Goal: Use online tool/utility: Utilize a website feature to perform a specific function

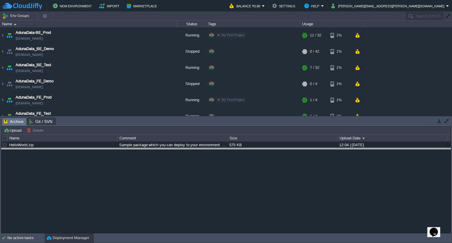
drag, startPoint x: 159, startPoint y: 119, endPoint x: 151, endPoint y: 153, distance: 34.7
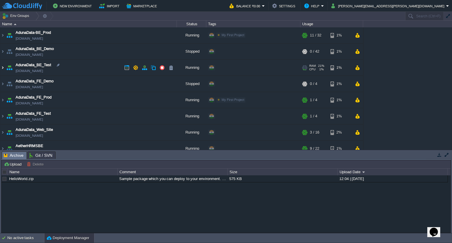
click at [0, 69] on img at bounding box center [2, 68] width 5 height 16
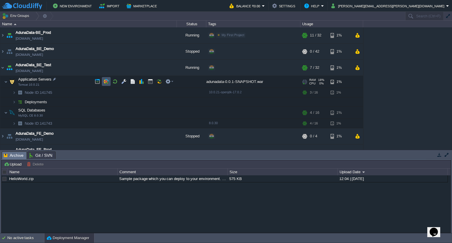
click at [105, 83] on button "button" at bounding box center [106, 81] width 5 height 5
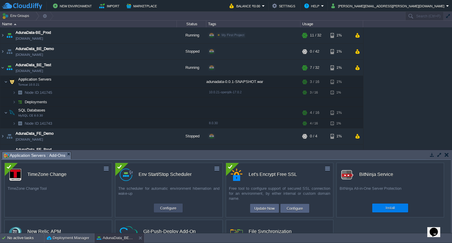
click at [168, 207] on button "Configure" at bounding box center [168, 207] width 20 height 7
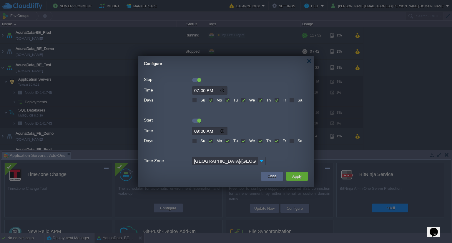
click at [196, 81] on div at bounding box center [196, 80] width 9 height 4
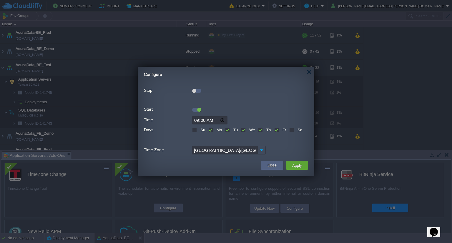
click at [197, 109] on div at bounding box center [196, 110] width 9 height 4
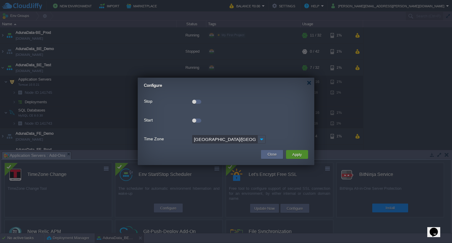
click at [303, 154] on button "Apply" at bounding box center [296, 154] width 13 height 7
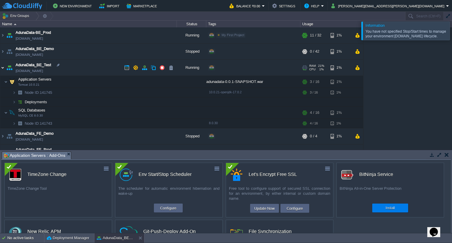
click at [2, 65] on img at bounding box center [2, 68] width 5 height 16
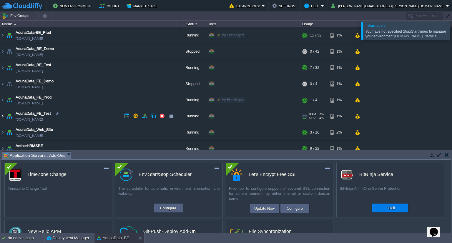
click at [1, 113] on img at bounding box center [2, 116] width 5 height 16
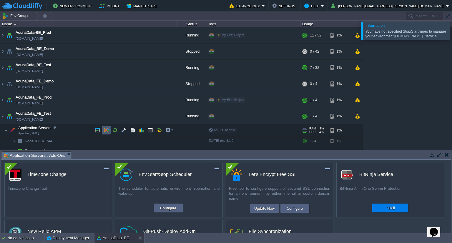
click at [107, 126] on td at bounding box center [106, 130] width 9 height 9
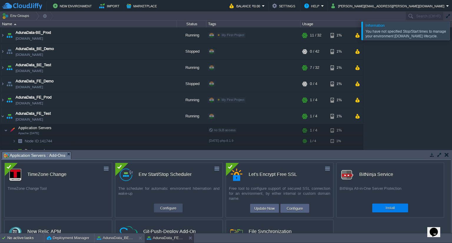
click at [167, 204] on button "Configure" at bounding box center [168, 207] width 20 height 7
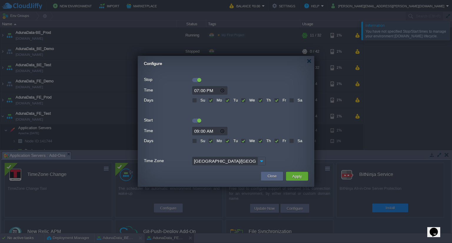
click at [195, 79] on div at bounding box center [196, 80] width 9 height 4
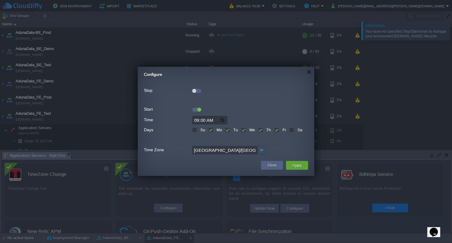
click at [197, 109] on div at bounding box center [196, 110] width 9 height 4
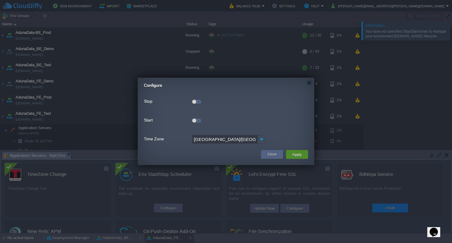
click at [293, 154] on button "Apply" at bounding box center [296, 154] width 13 height 7
